Goal: Task Accomplishment & Management: Complete application form

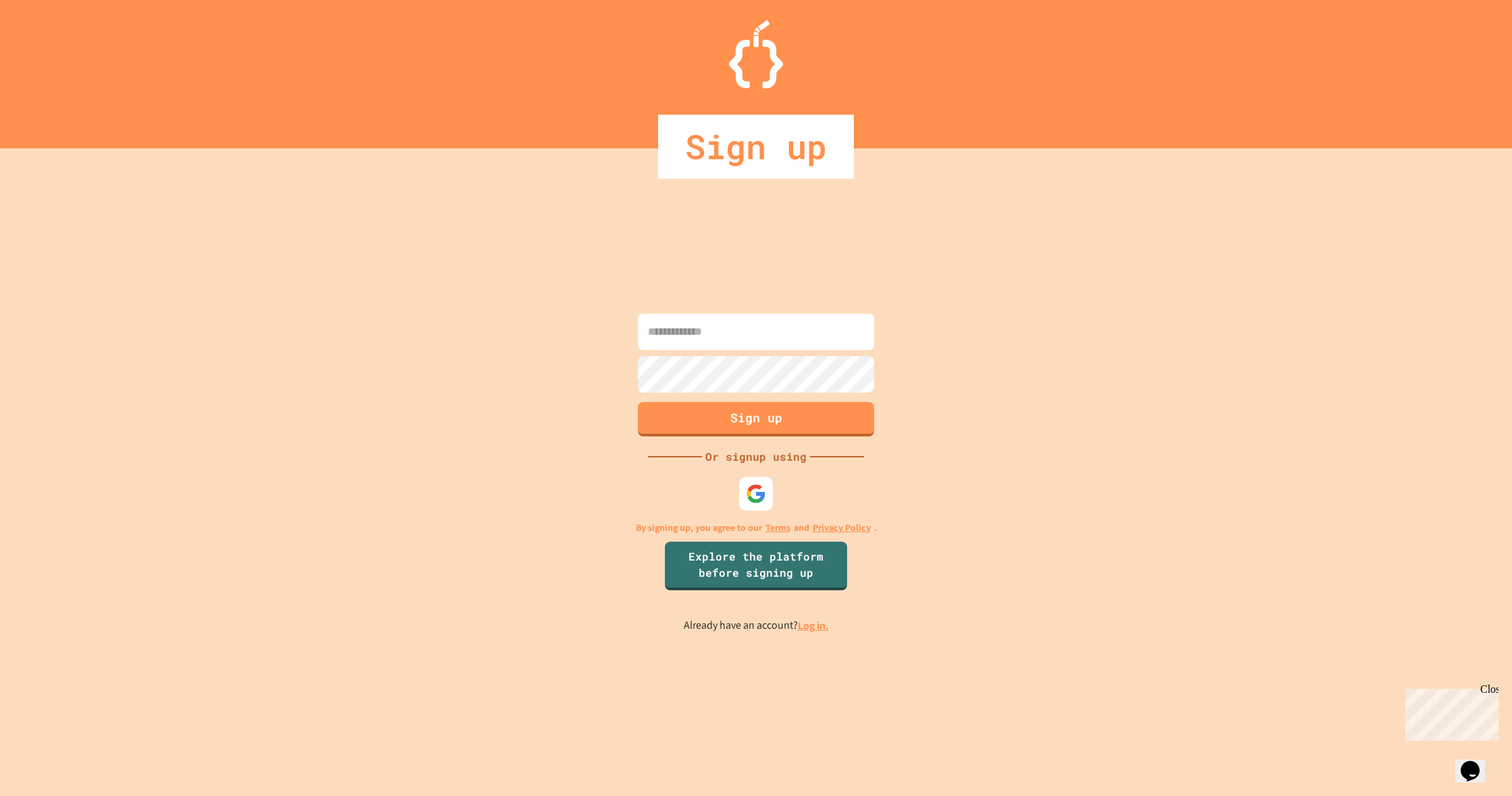
click at [712, 334] on input at bounding box center [756, 332] width 236 height 37
click at [769, 509] on div at bounding box center [756, 493] width 40 height 40
click at [765, 507] on div at bounding box center [756, 494] width 36 height 36
click at [763, 497] on img at bounding box center [756, 493] width 22 height 22
click at [762, 506] on div at bounding box center [756, 493] width 37 height 37
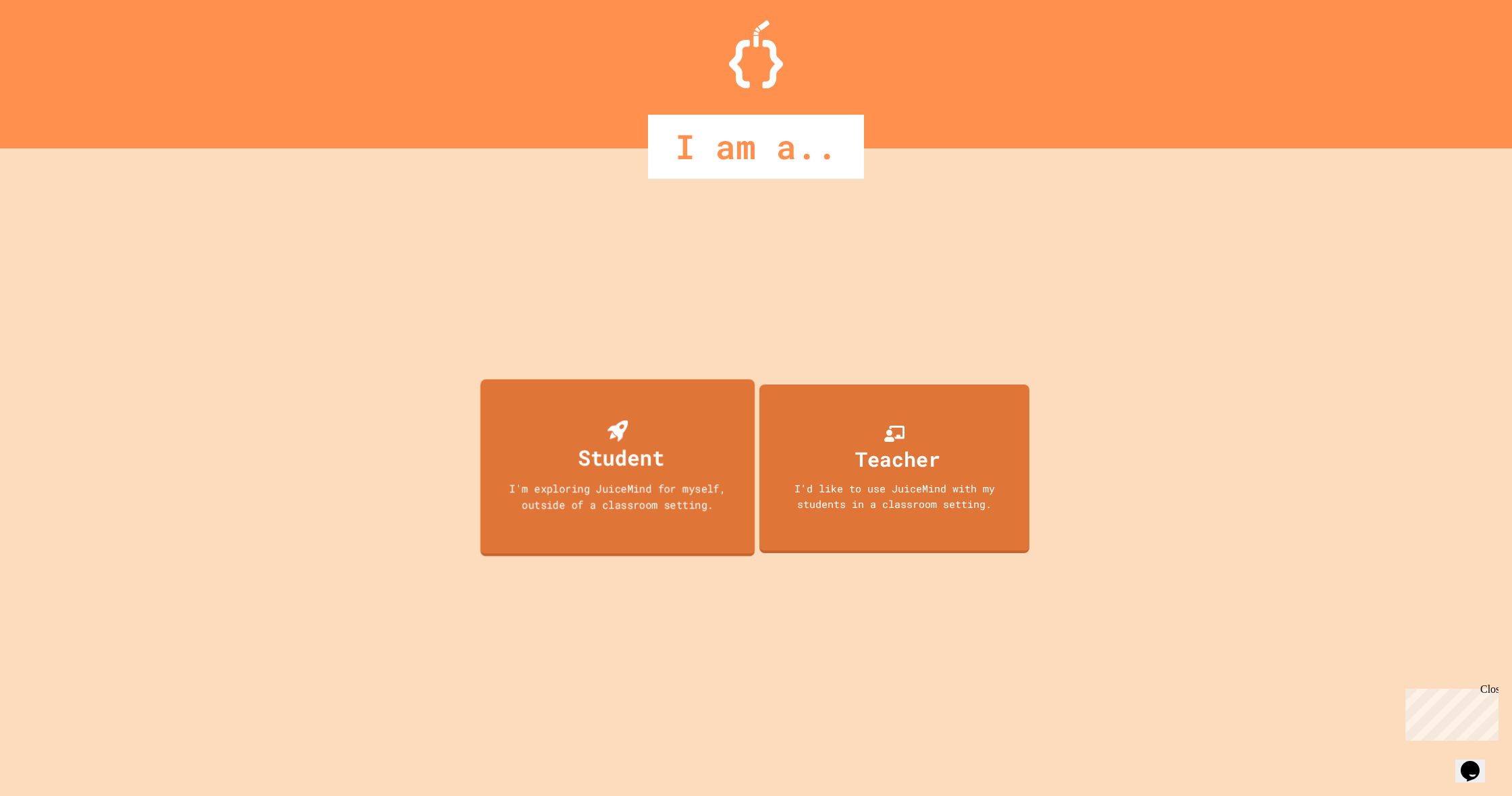
click at [647, 449] on div "Student" at bounding box center [621, 458] width 86 height 32
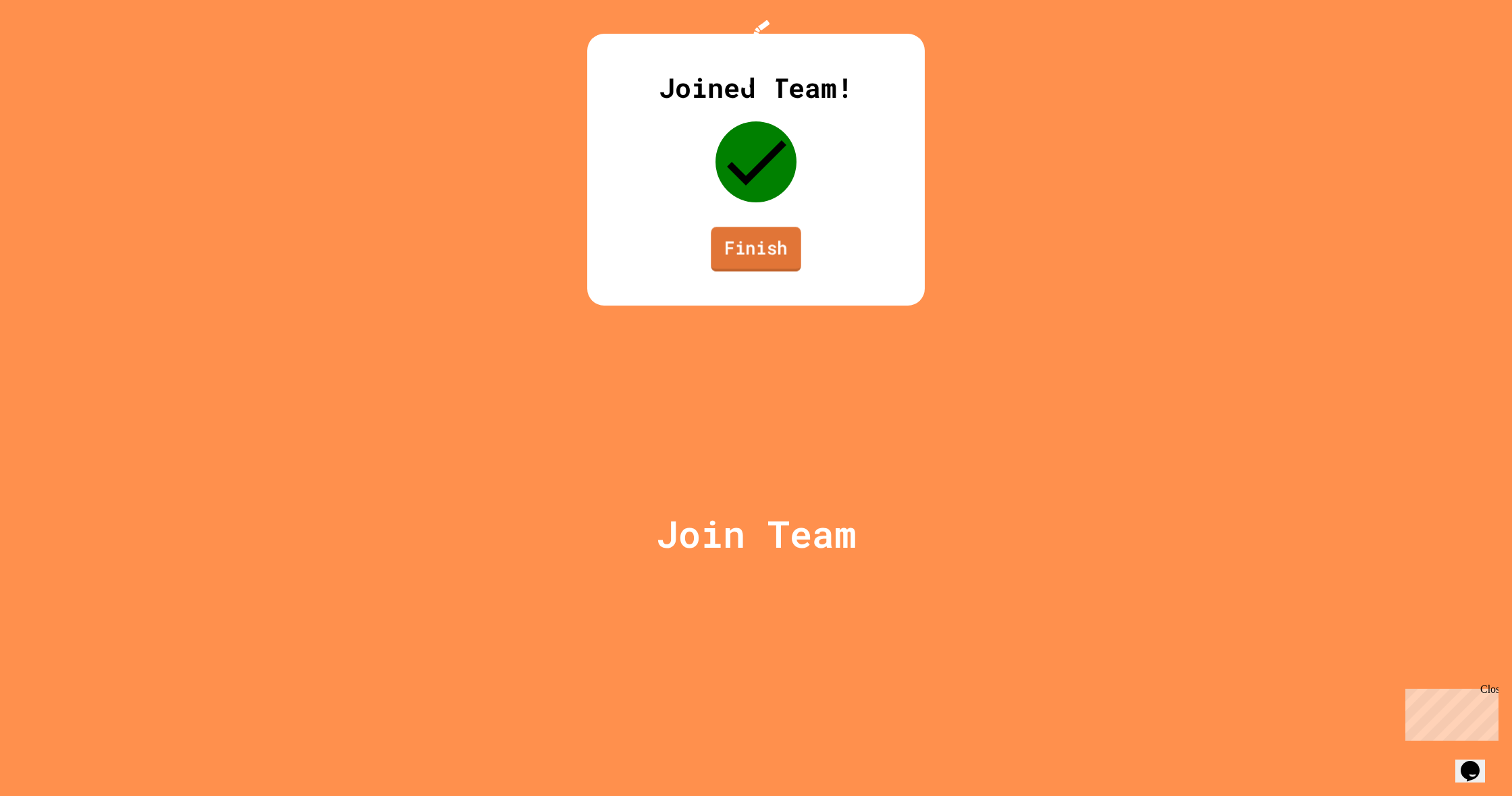
click at [775, 272] on link "Finish" at bounding box center [756, 248] width 90 height 44
